Goal: Task Accomplishment & Management: Manage account settings

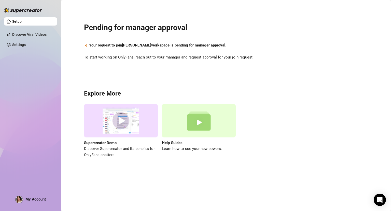
click at [22, 23] on link "Setup" at bounding box center [16, 21] width 9 height 4
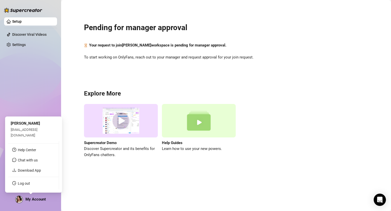
click at [31, 198] on span "My Account" at bounding box center [35, 198] width 20 height 5
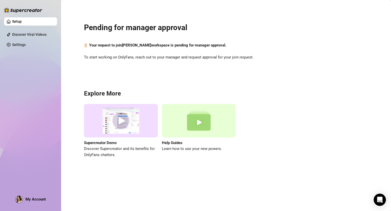
click at [304, 93] on h3 "Explore More" at bounding box center [226, 93] width 284 height 8
click at [347, 61] on div "Pending for manager approval Your request to join Remah Dangcal workspace is pe…" at bounding box center [226, 87] width 320 height 167
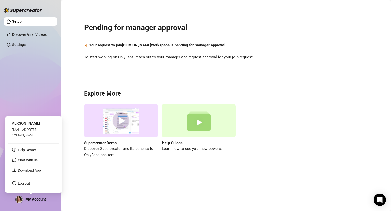
click at [28, 200] on span "My Account" at bounding box center [35, 198] width 20 height 5
click at [25, 198] on span "My Account" at bounding box center [35, 198] width 20 height 5
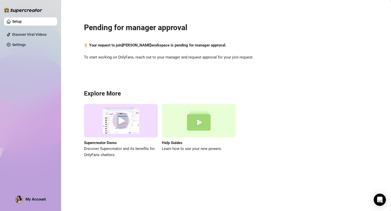
click at [80, 189] on main "Pending for manager approval Your request to join Remah Dangcal workspace is pe…" at bounding box center [226, 105] width 330 height 211
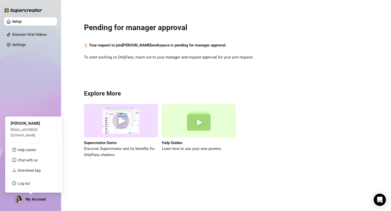
click at [38, 197] on span "My Account" at bounding box center [35, 198] width 20 height 5
click at [39, 168] on link "Download App" at bounding box center [29, 170] width 23 height 4
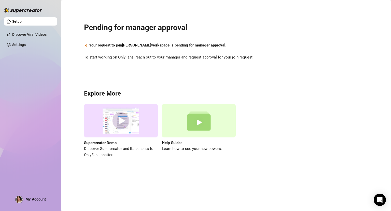
click at [368, 47] on div "Your request to join Remah Dangcal workspace is pending for manager approval." at bounding box center [226, 45] width 284 height 6
click at [25, 45] on link "Settings" at bounding box center [19, 45] width 14 height 4
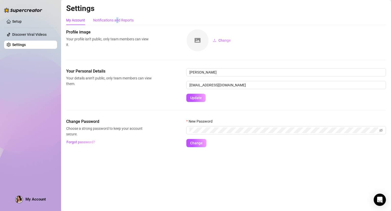
click at [117, 17] on div "Notifications and Reports" at bounding box center [113, 20] width 41 height 6
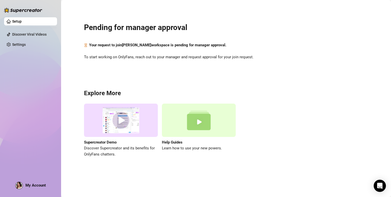
click at [31, 179] on div "Setup Discover Viral Videos Settings My Account" at bounding box center [30, 96] width 53 height 193
click at [30, 182] on div "My Account" at bounding box center [30, 186] width 31 height 8
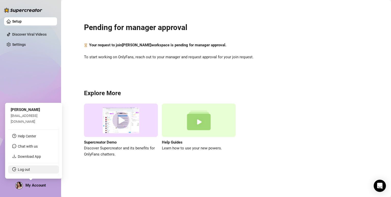
click at [27, 170] on link "Log out" at bounding box center [24, 170] width 12 height 4
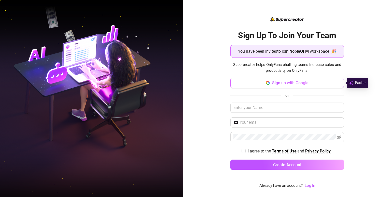
click at [291, 84] on span "Sign up with Google" at bounding box center [290, 83] width 36 height 5
